Goal: Information Seeking & Learning: Learn about a topic

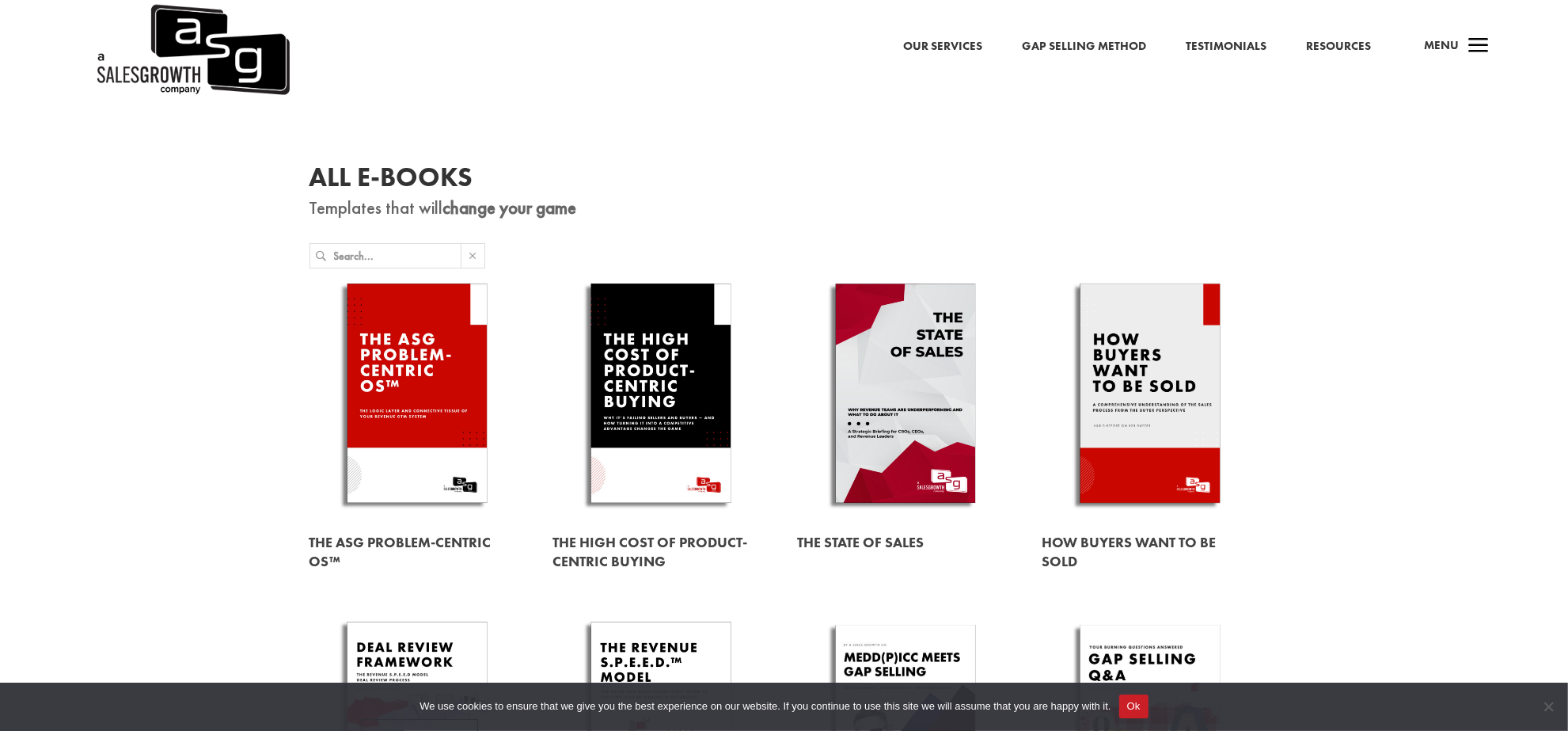
click at [414, 416] on link at bounding box center [417, 395] width 217 height 247
click at [676, 354] on link at bounding box center [661, 395] width 217 height 247
click at [1104, 48] on link "Gap Selling Method" at bounding box center [1084, 46] width 124 height 21
drag, startPoint x: 1562, startPoint y: 121, endPoint x: 1581, endPoint y: 124, distance: 19.2
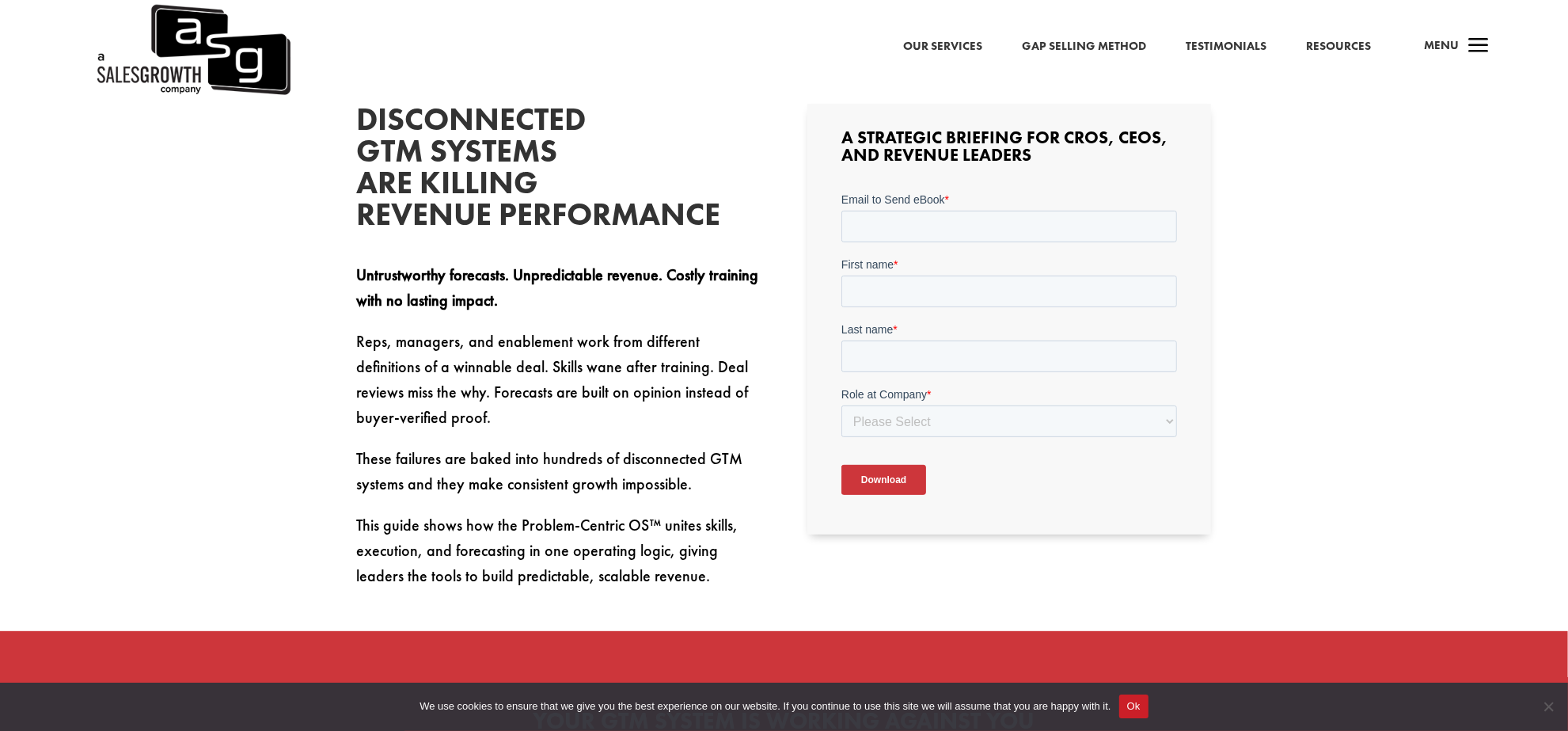
scroll to position [511, 0]
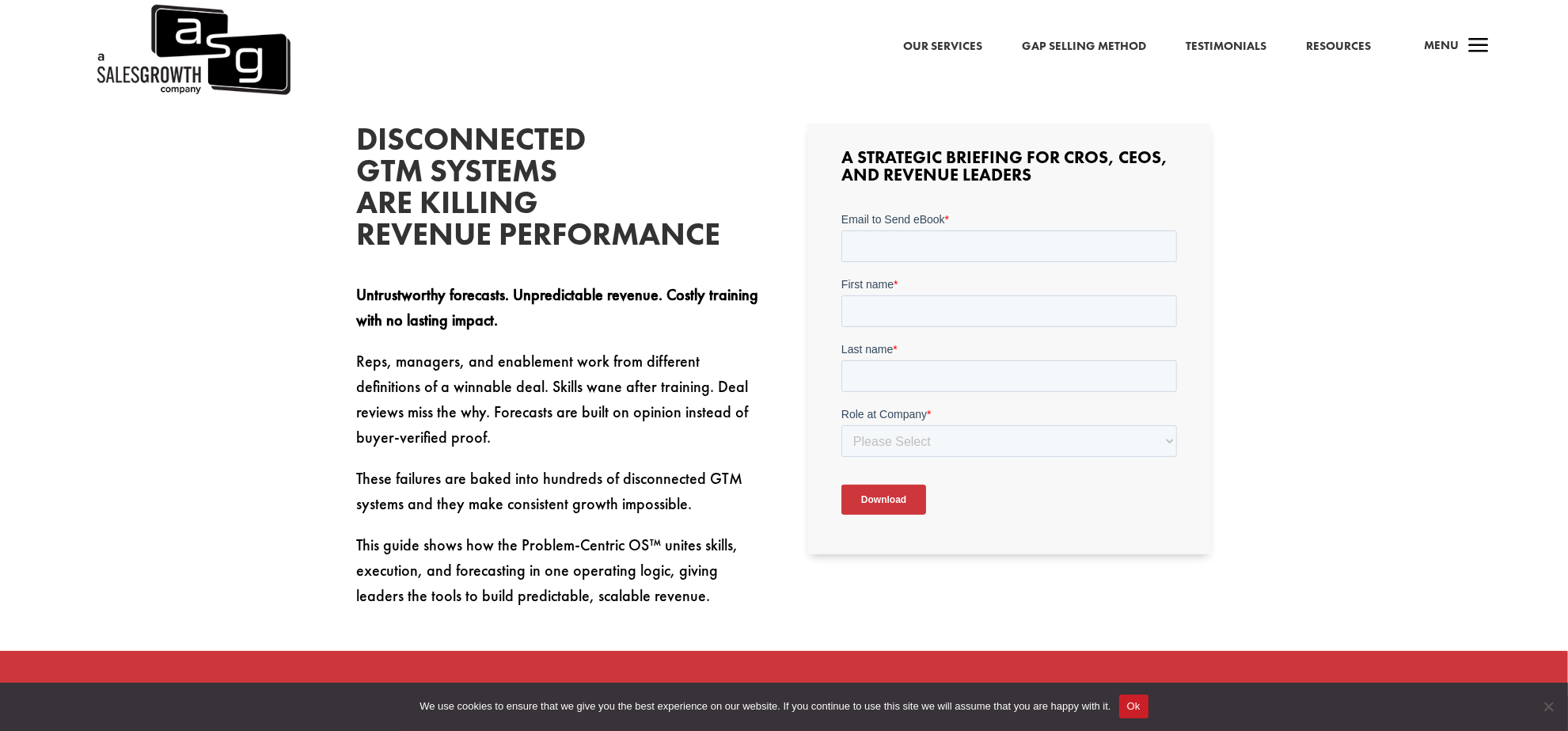
click at [1478, 46] on span "a" at bounding box center [1478, 47] width 32 height 32
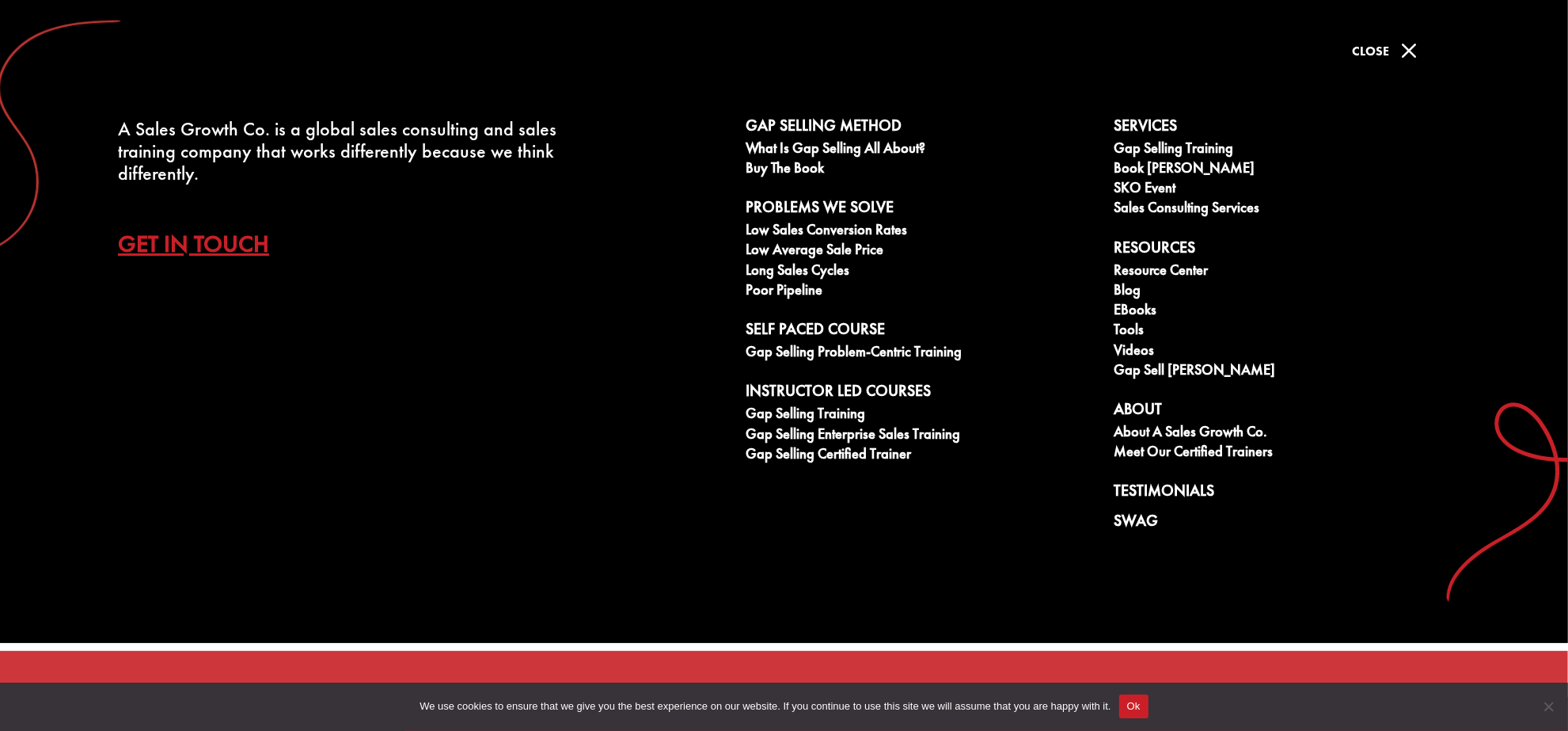
click at [1415, 51] on span "M" at bounding box center [1409, 51] width 32 height 32
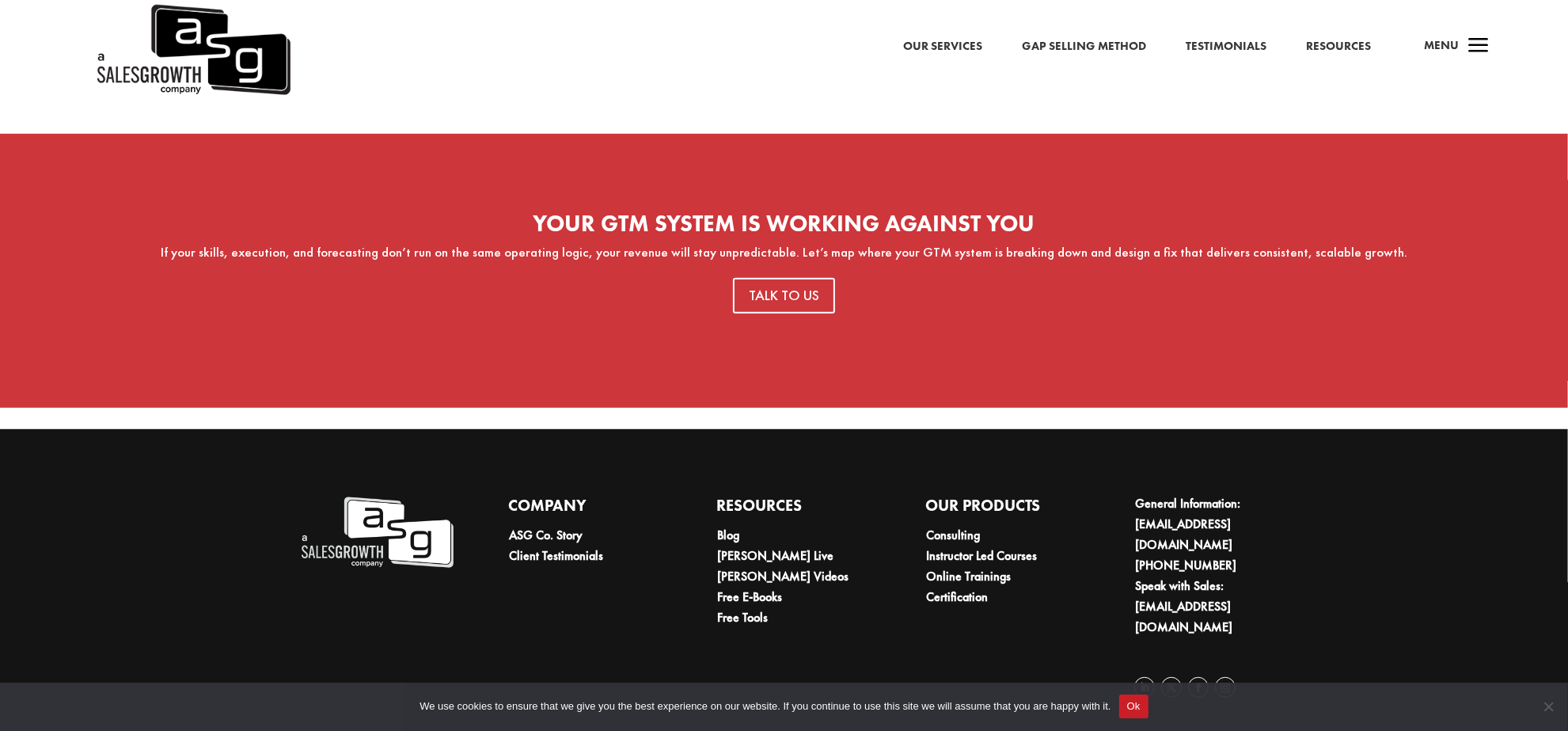
scroll to position [0, 0]
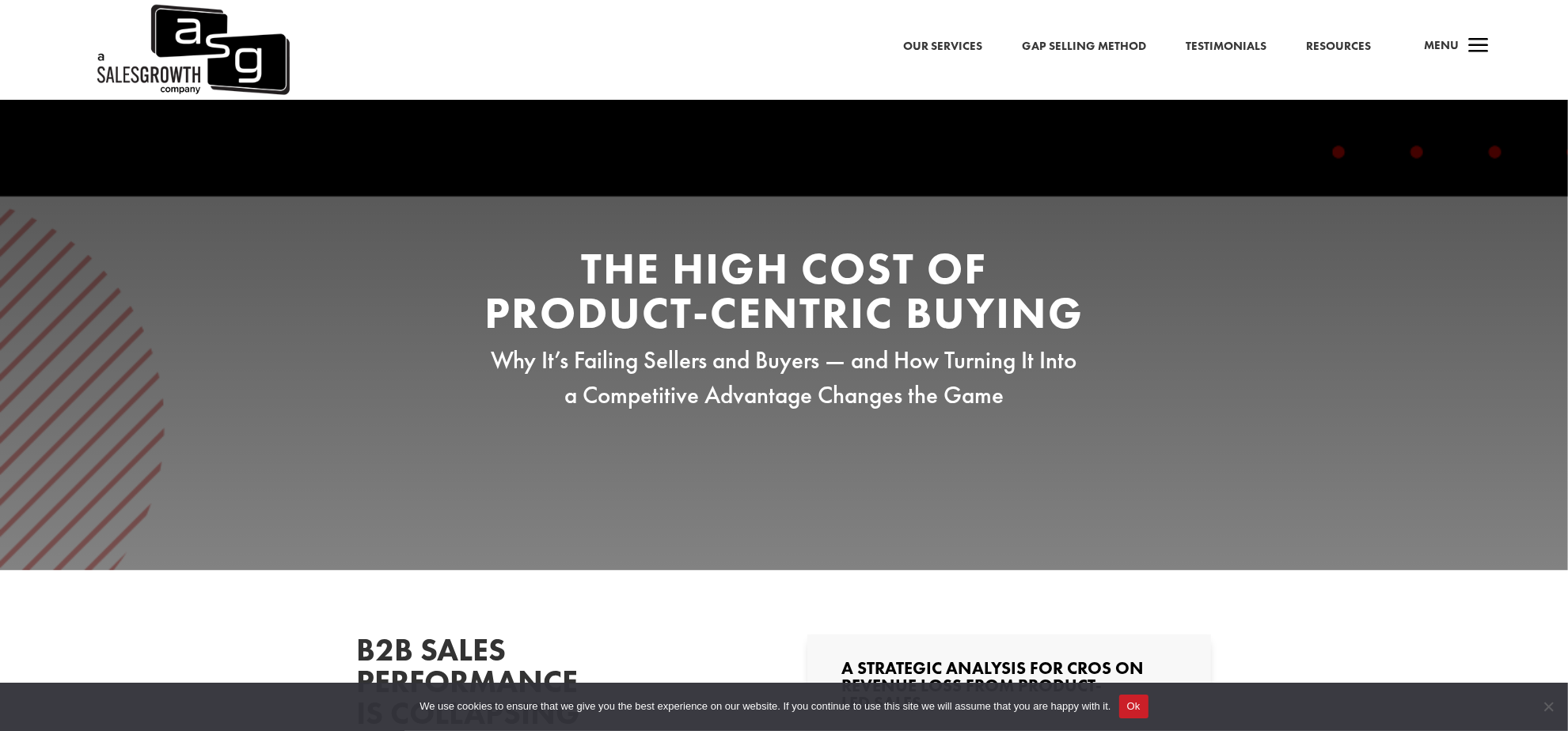
drag, startPoint x: 1581, startPoint y: 523, endPoint x: 1521, endPoint y: 160, distance: 367.9
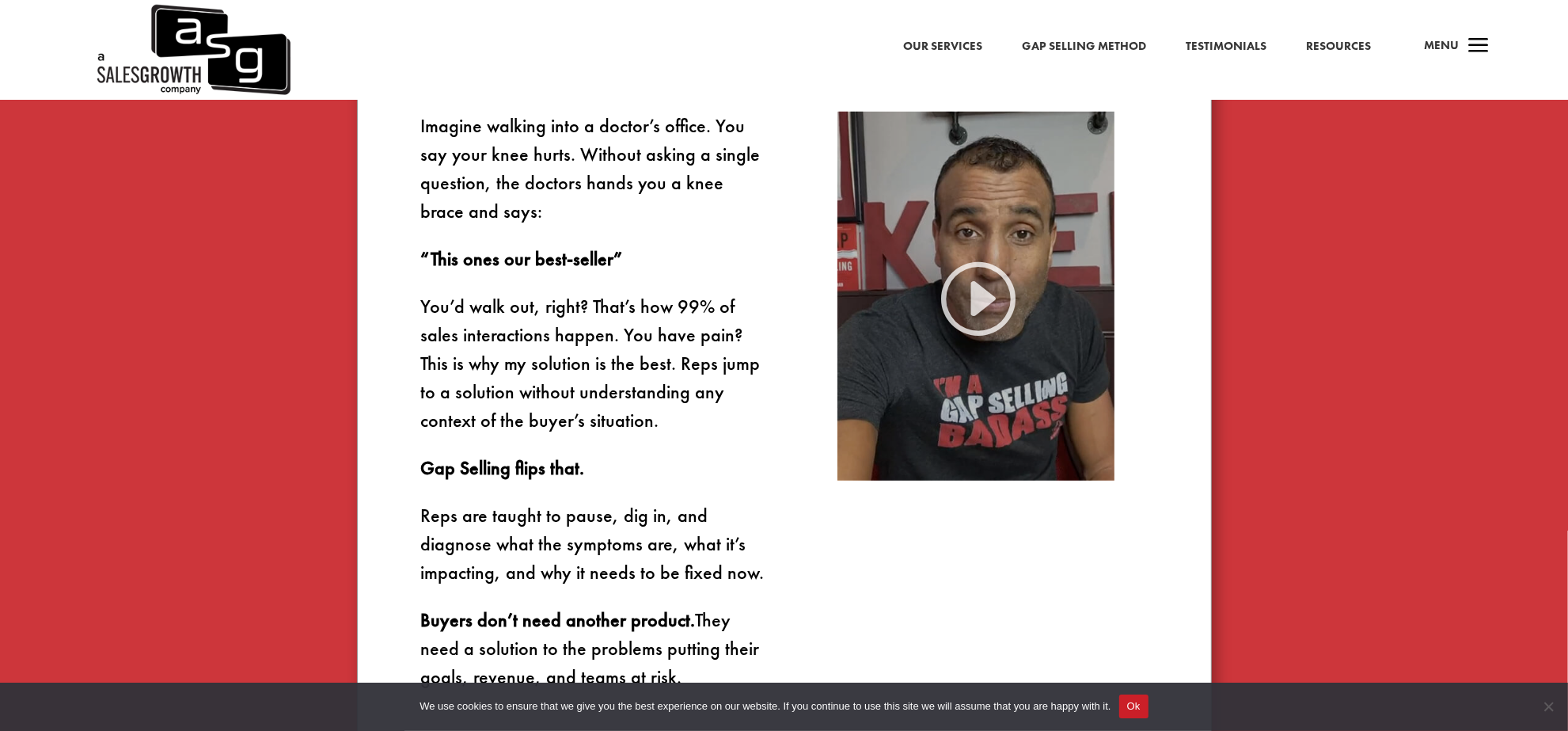
scroll to position [1031, 0]
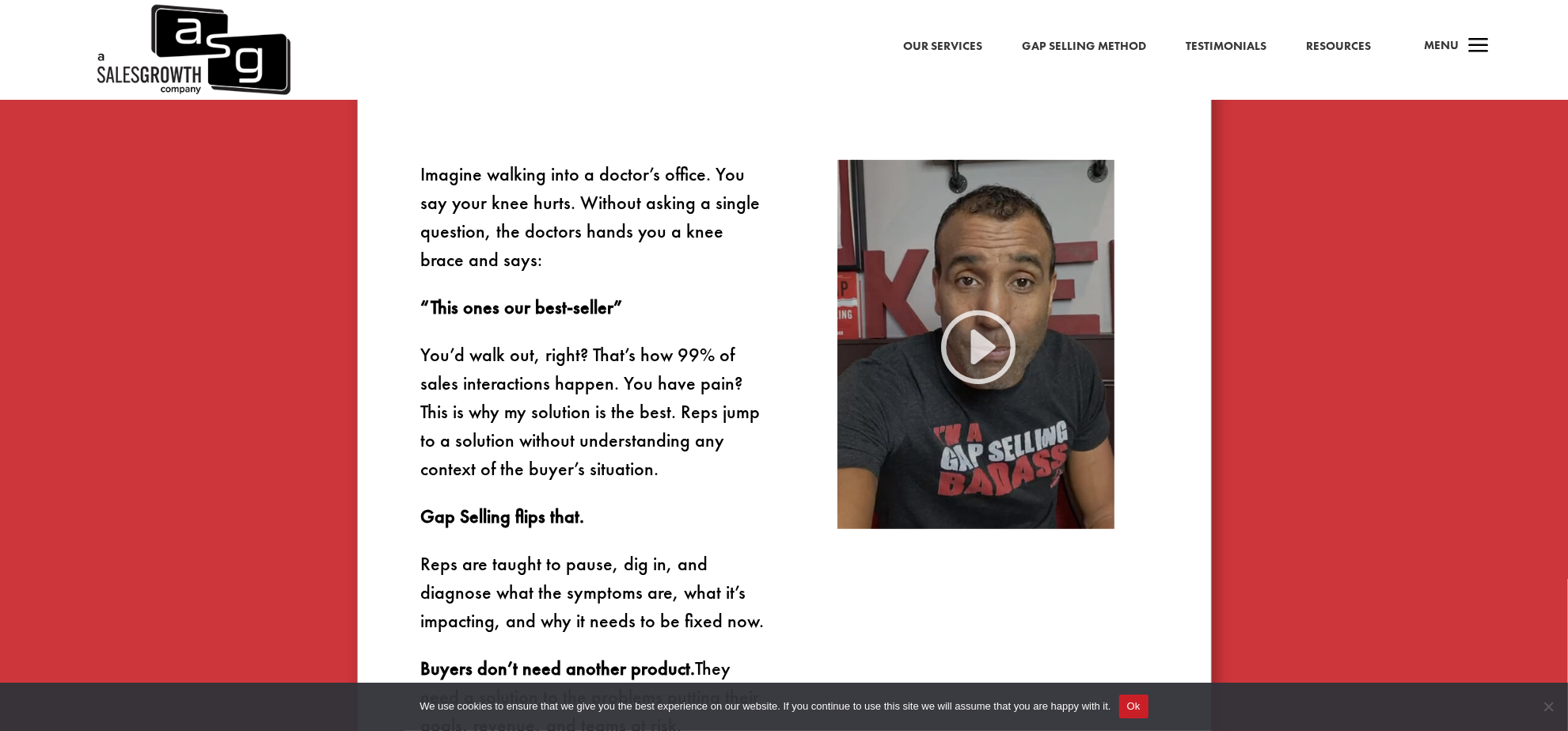
click at [970, 341] on img at bounding box center [975, 345] width 277 height 370
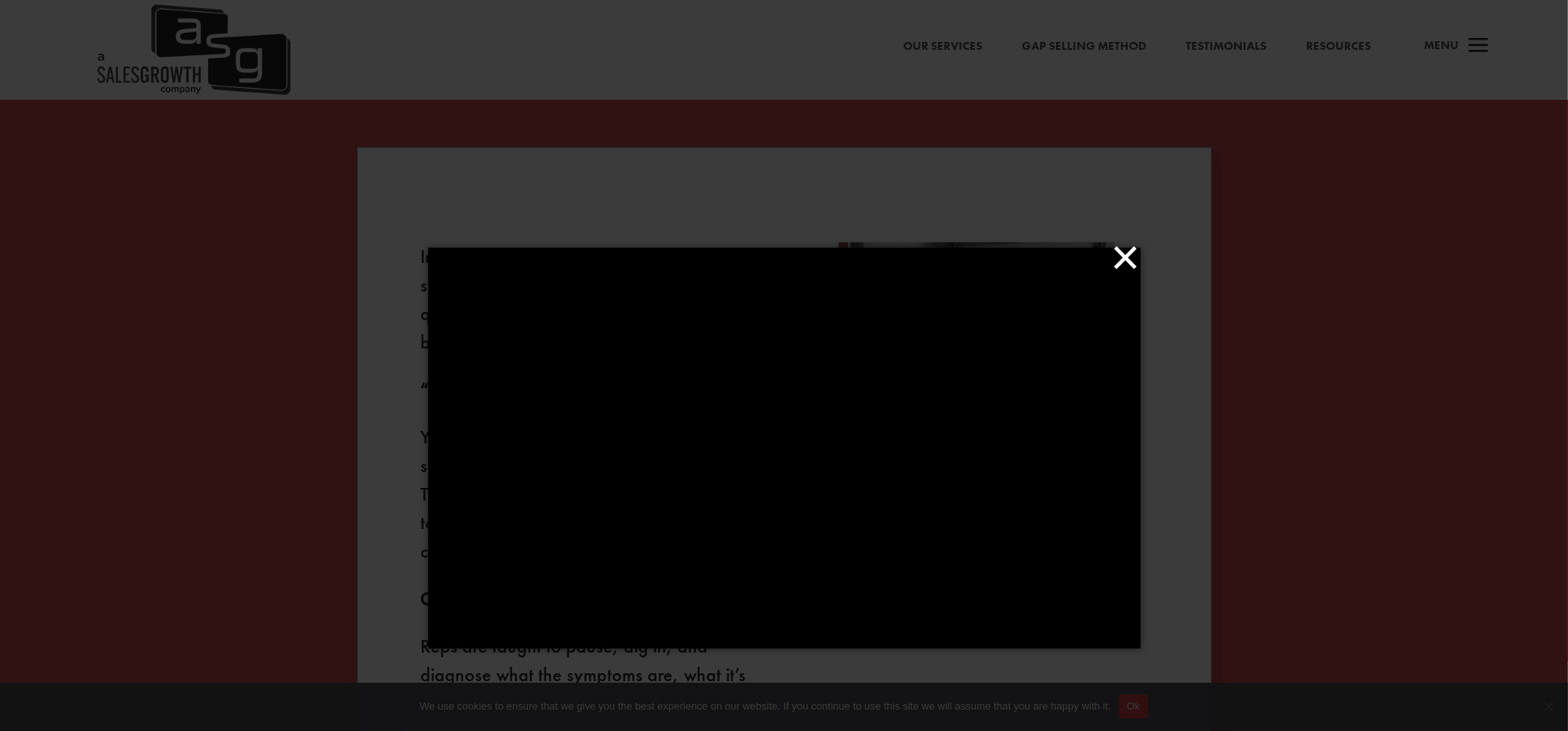
click at [1118, 175] on div "×" at bounding box center [784, 448] width 1568 height 731
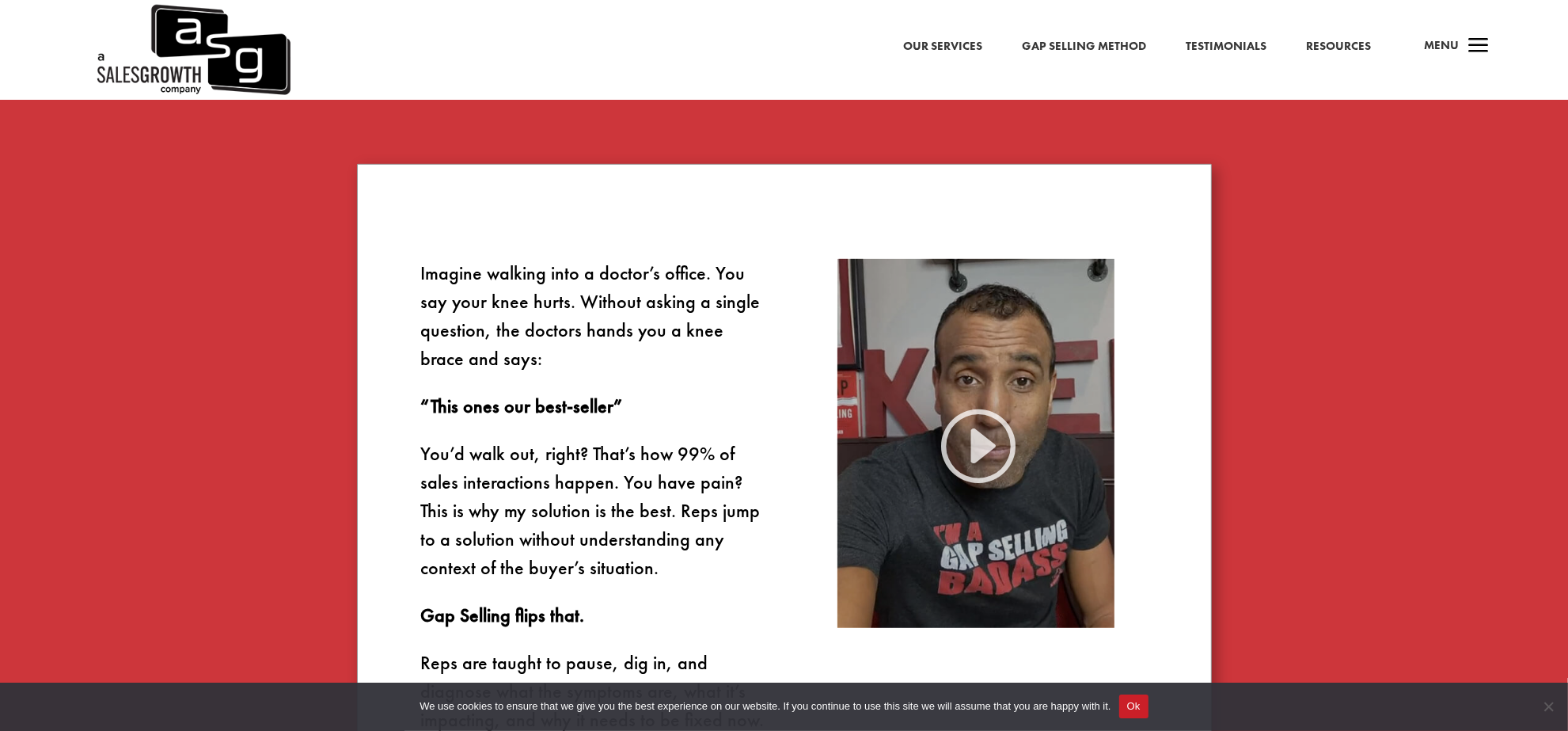
click at [978, 434] on img at bounding box center [975, 444] width 277 height 370
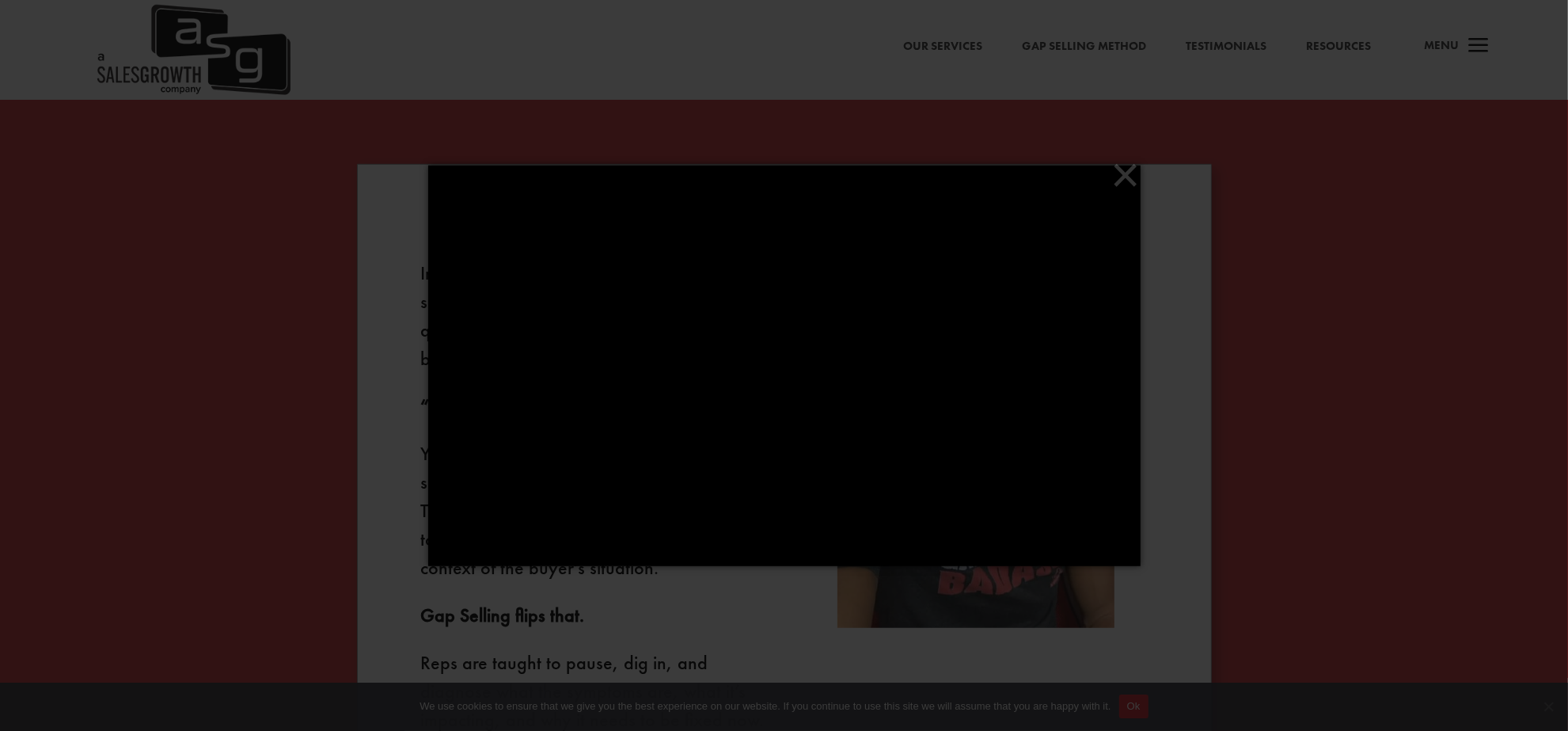
click at [1193, 361] on div "×" at bounding box center [784, 366] width 1568 height 731
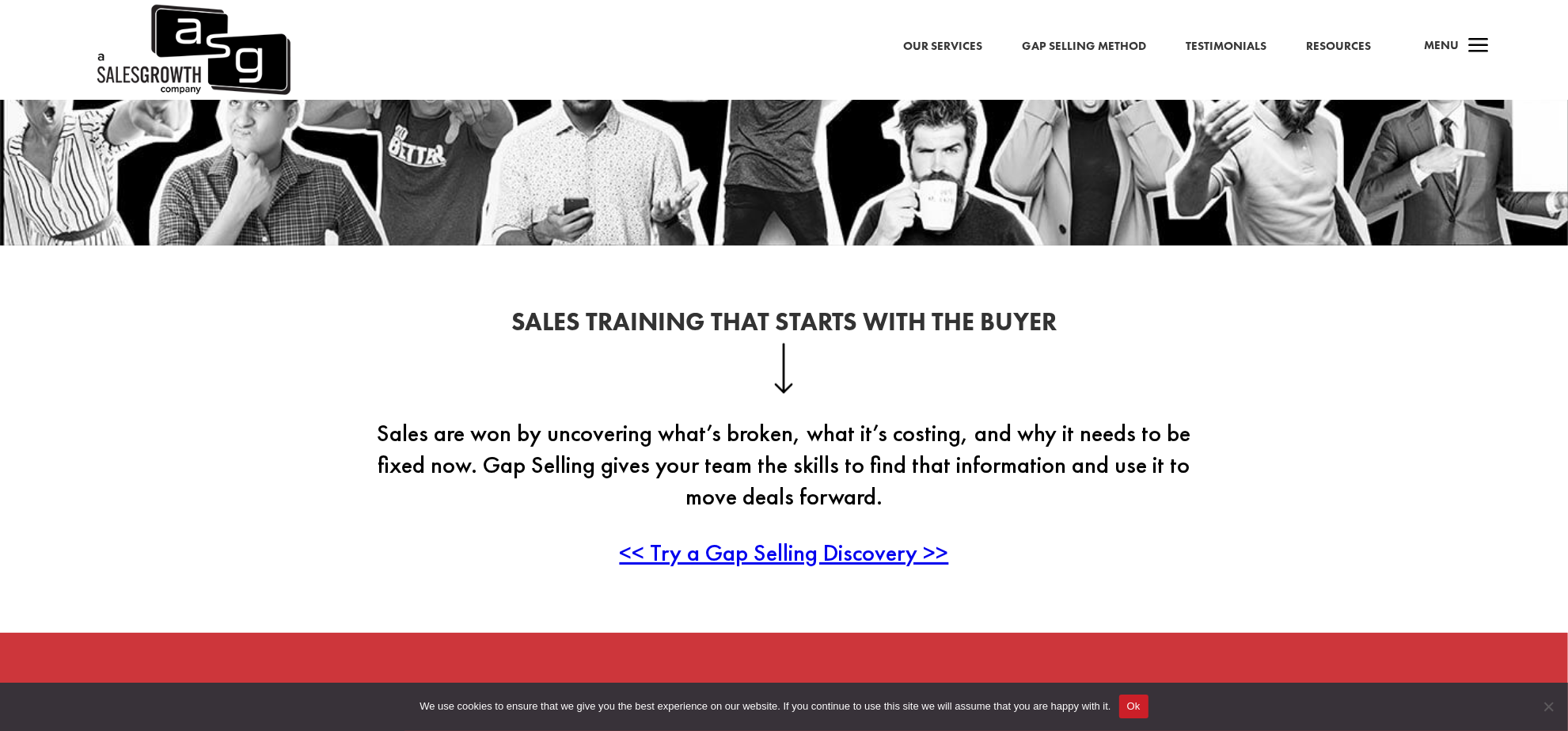
scroll to position [0, 0]
